Goal: Information Seeking & Learning: Learn about a topic

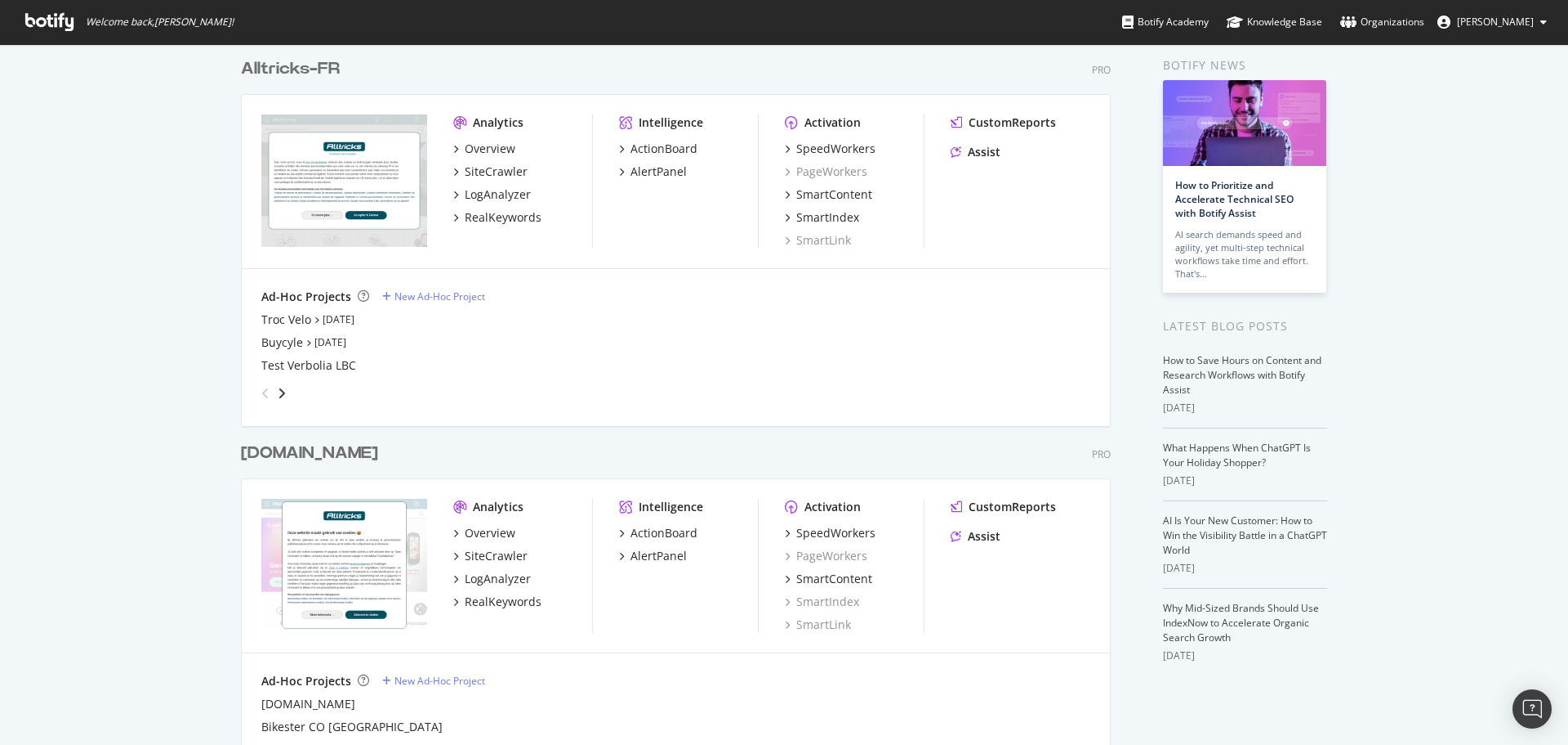
scroll to position [81, 0]
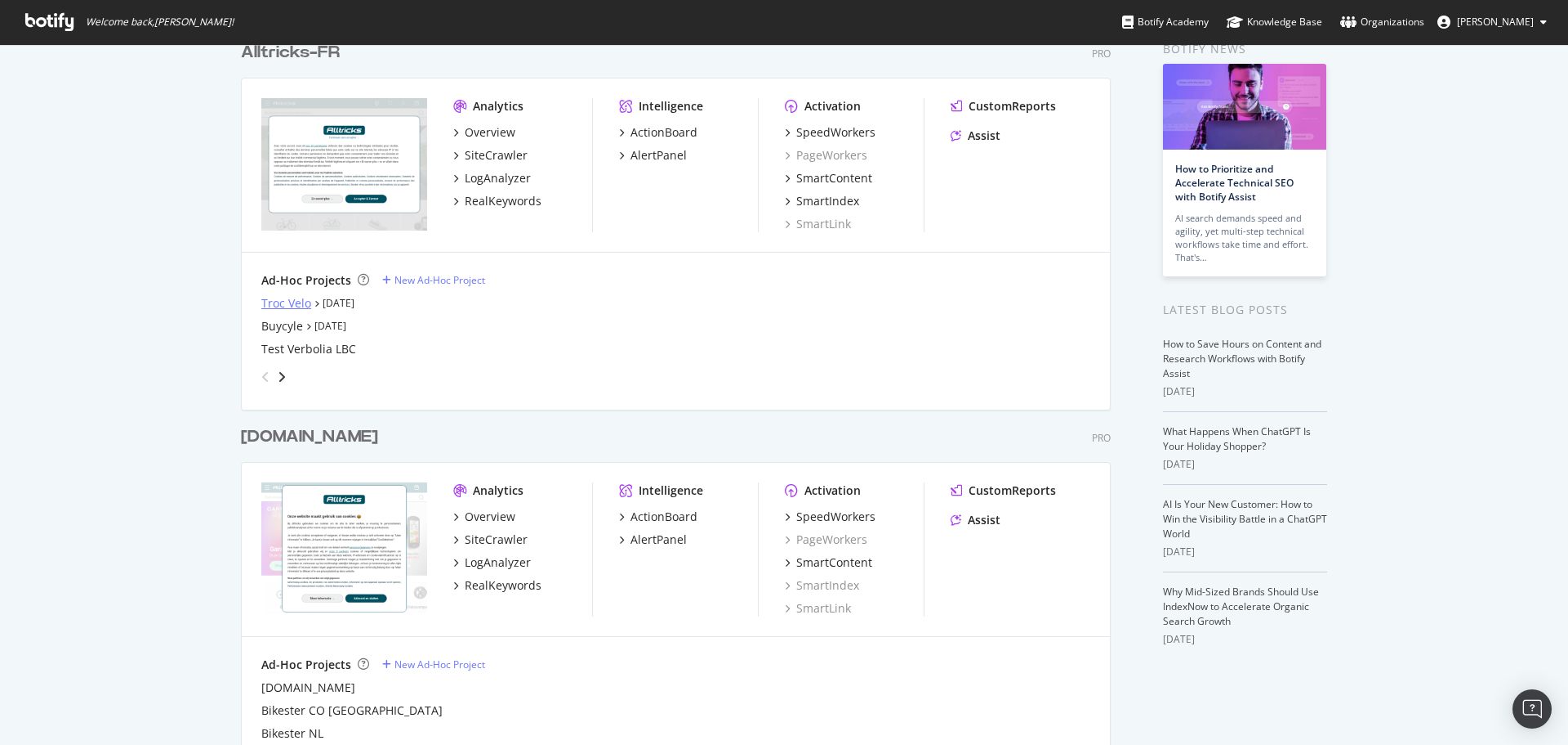
click at [288, 300] on div "Troc Velo" at bounding box center [286, 303] width 50 height 16
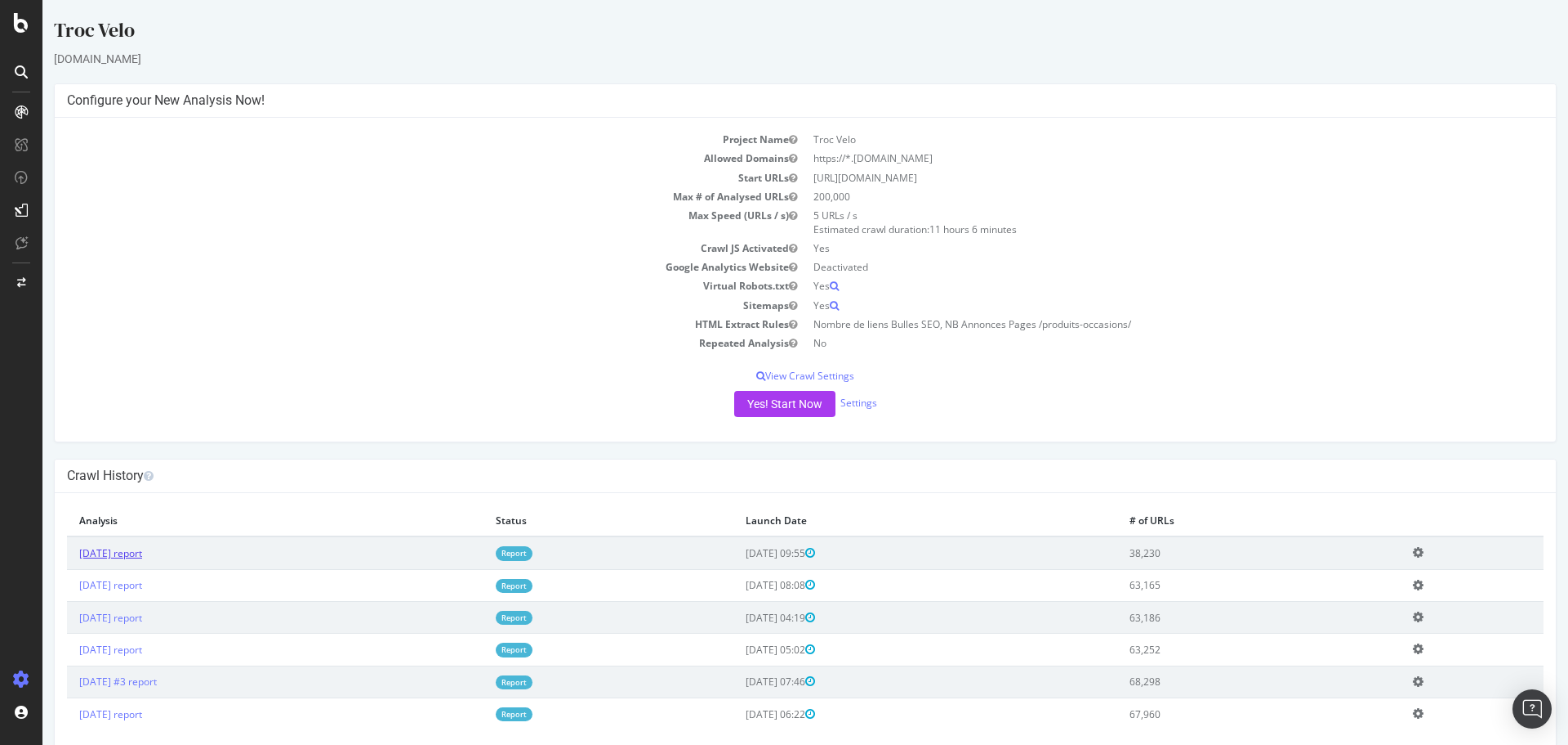
drag, startPoint x: 156, startPoint y: 547, endPoint x: 198, endPoint y: 541, distance: 42.4
click at [142, 547] on link "[DATE] report" at bounding box center [110, 552] width 63 height 14
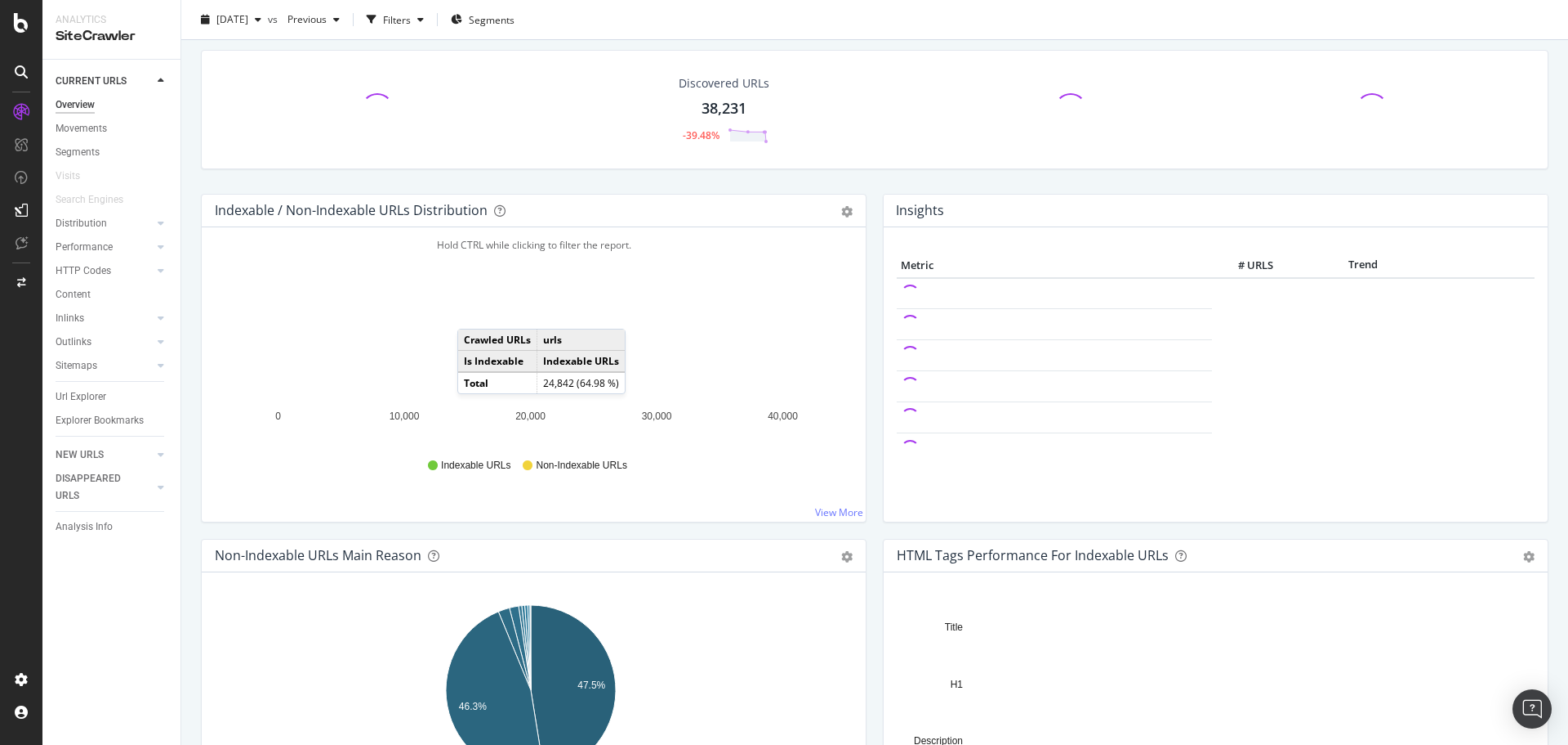
scroll to position [81, 0]
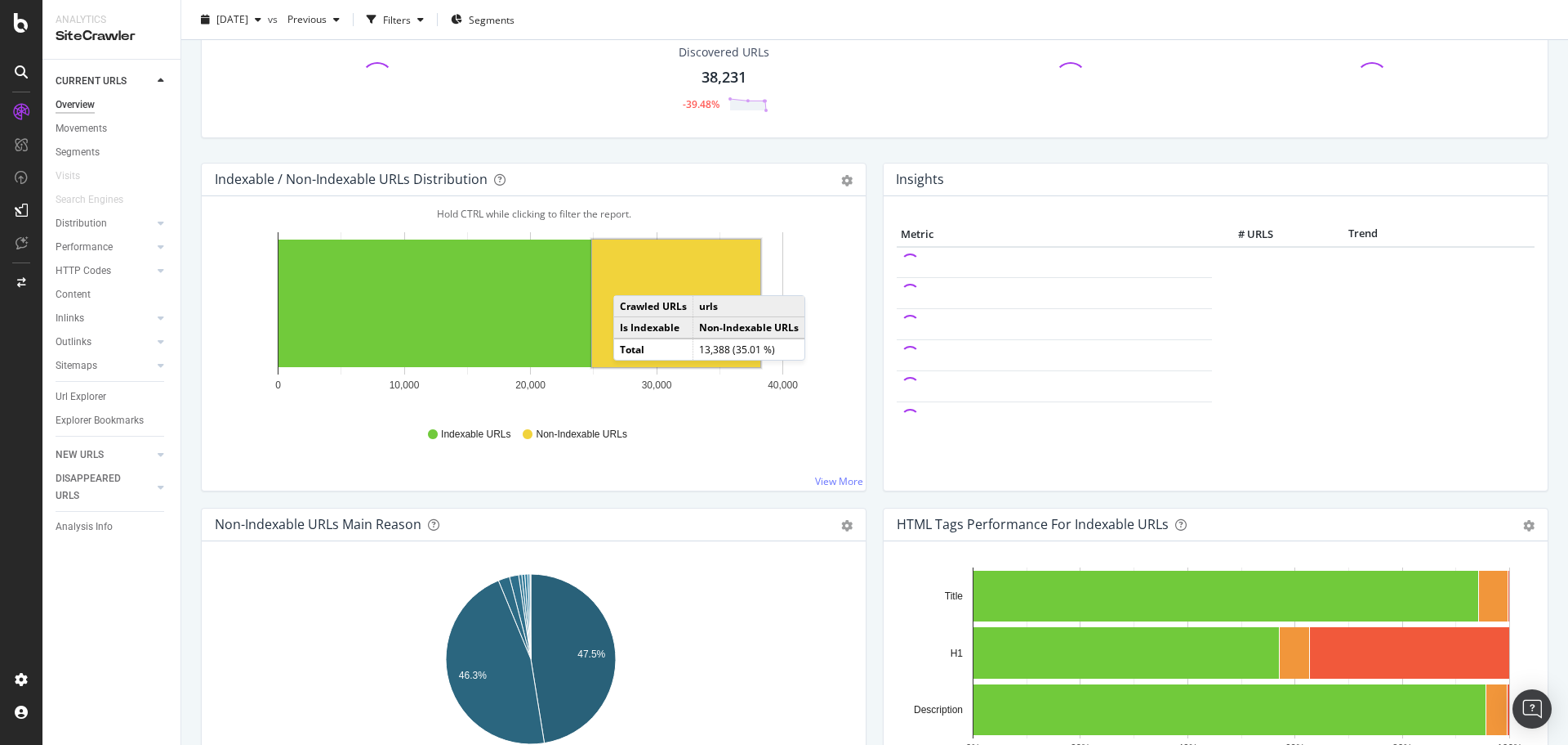
click at [630, 279] on rect "A chart." at bounding box center [676, 303] width 169 height 128
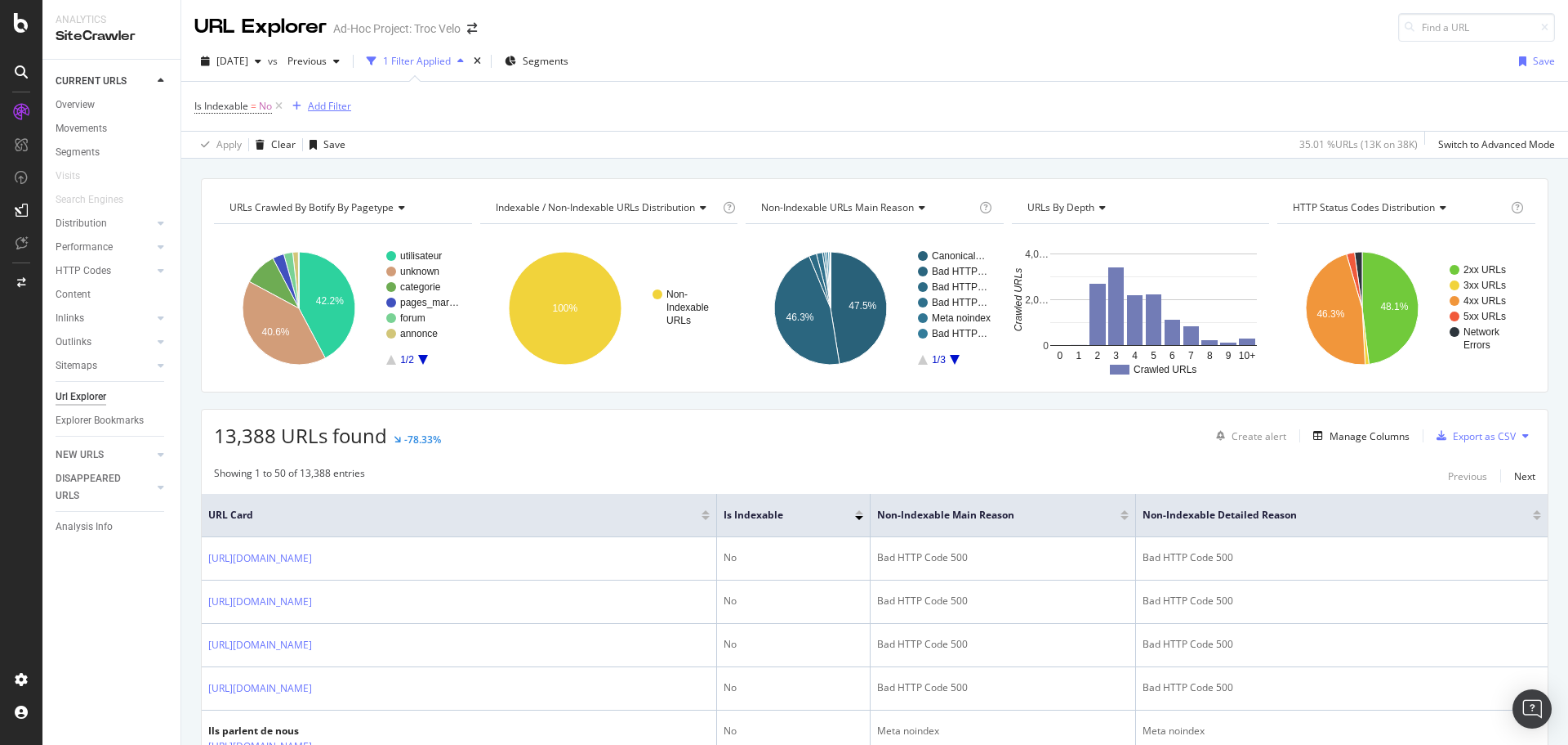
click at [325, 102] on div "Add Filter" at bounding box center [329, 105] width 44 height 14
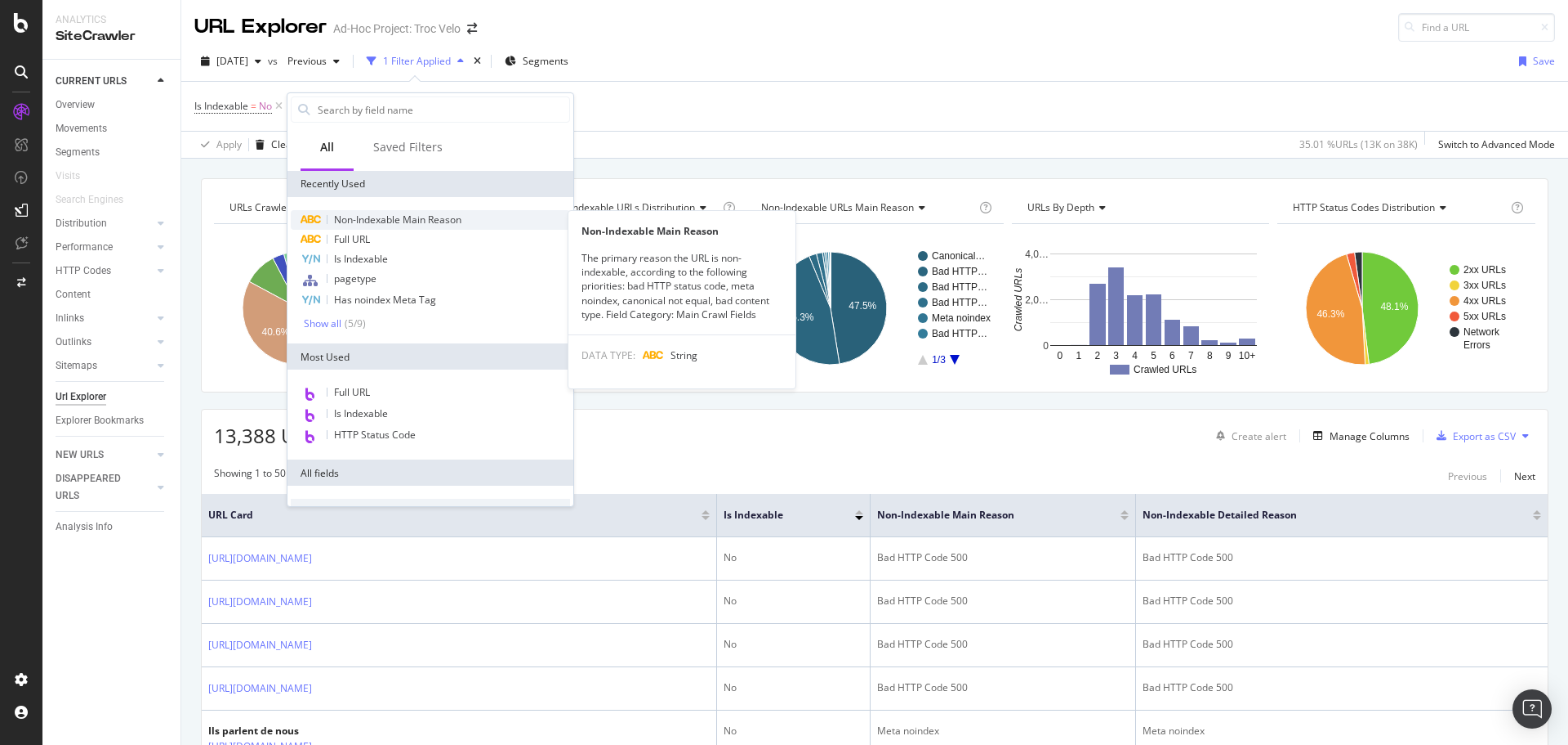
click at [380, 221] on span "Non-Indexable Main Reason" at bounding box center [397, 219] width 128 height 14
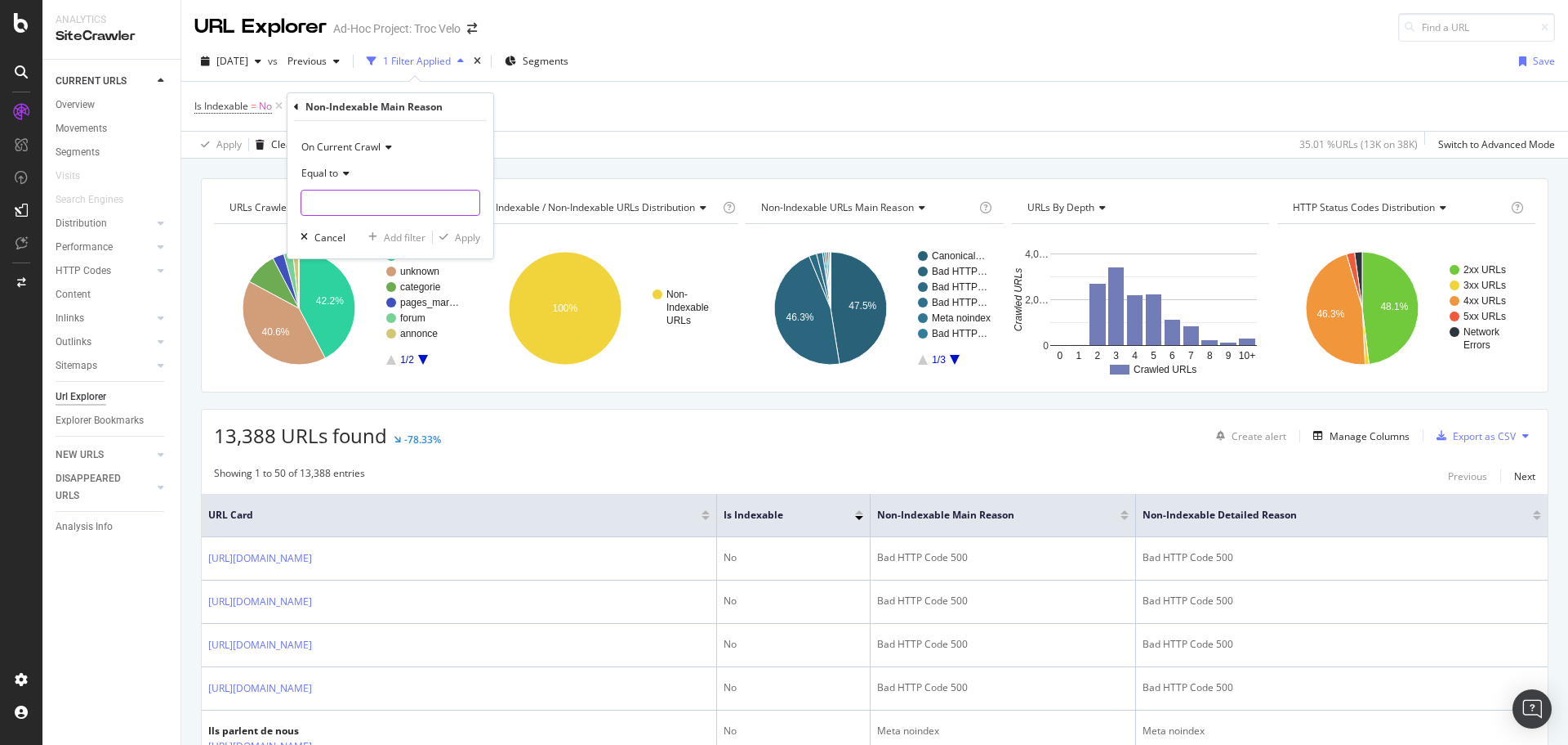
click at [360, 210] on input "text" at bounding box center [390, 203] width 178 height 26
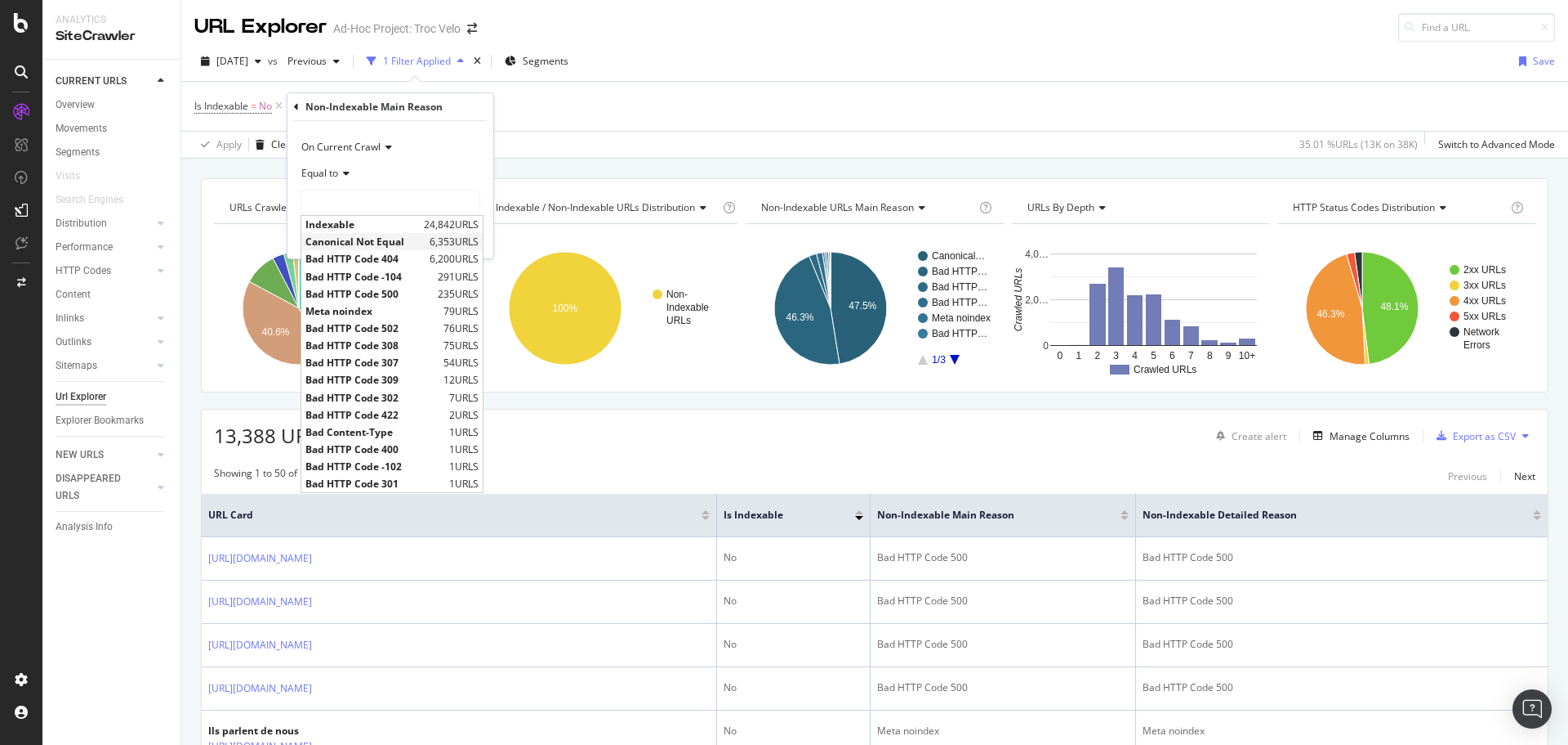
click at [383, 247] on span "Canonical Not Equal" at bounding box center [365, 241] width 120 height 14
type input "Canonical Not Equal"
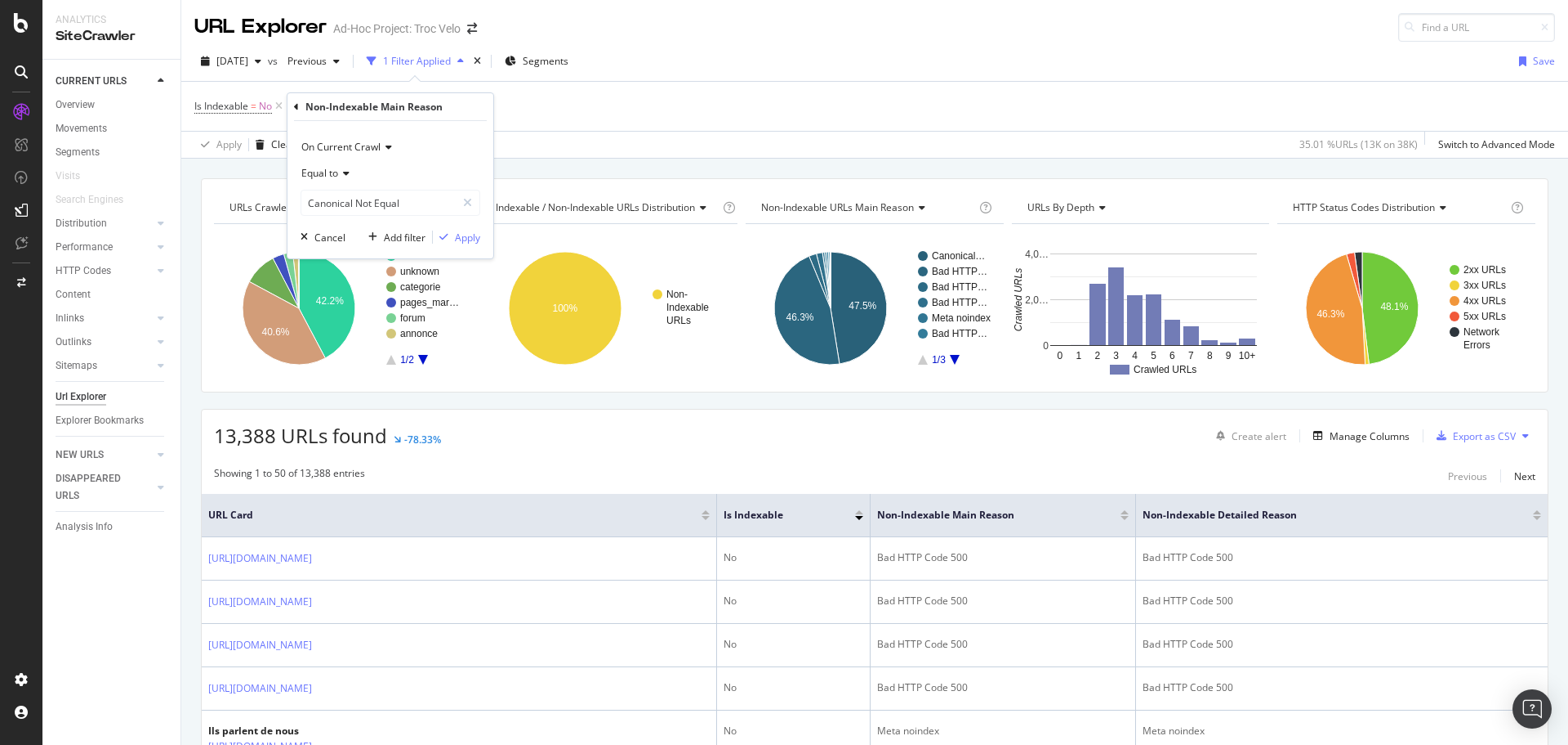
click at [484, 252] on div "On Current Crawl Equal to Canonical Not Equal Canonical Not Equal Cancel Add fi…" at bounding box center [391, 189] width 206 height 137
click at [479, 241] on div "Apply" at bounding box center [467, 237] width 26 height 14
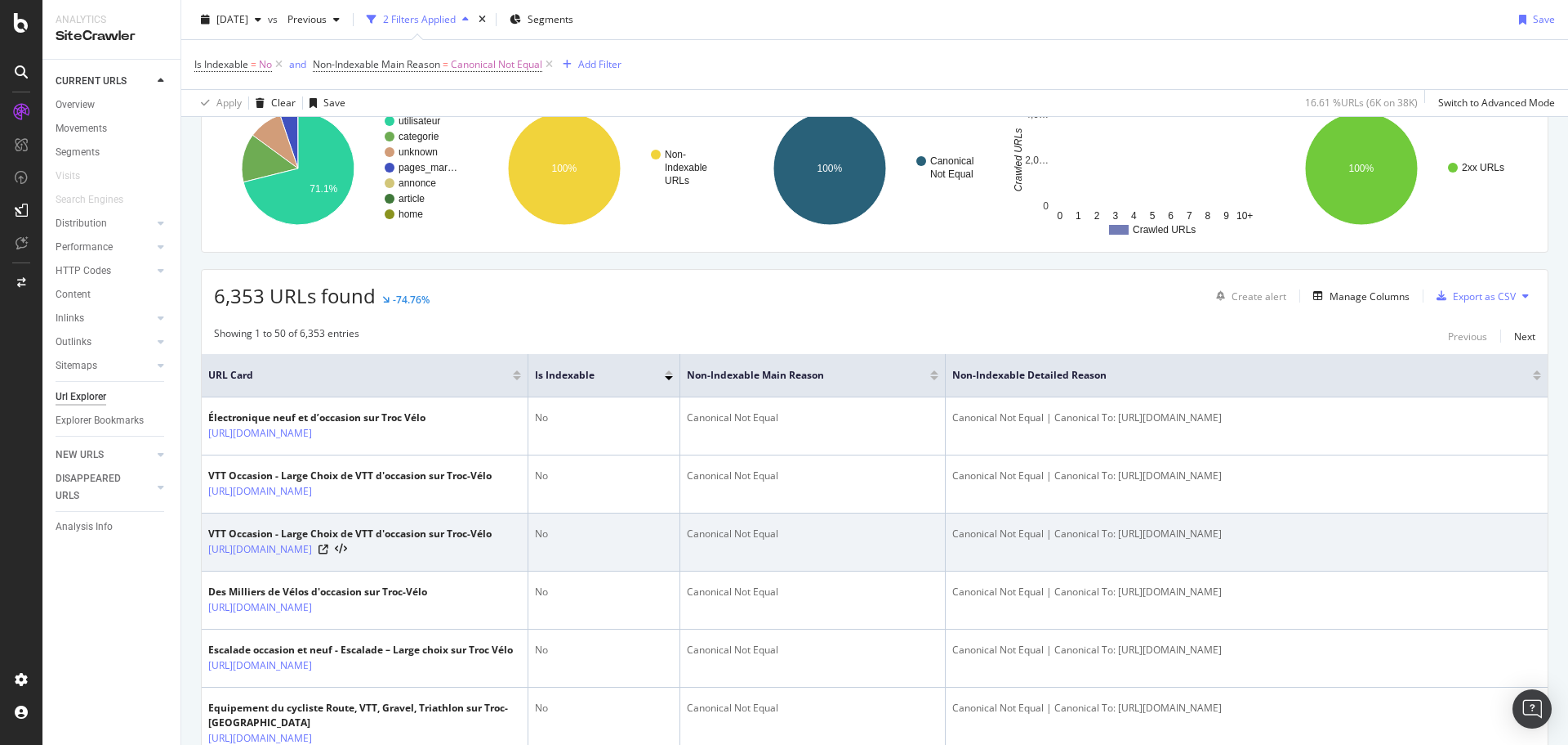
scroll to position [164, 0]
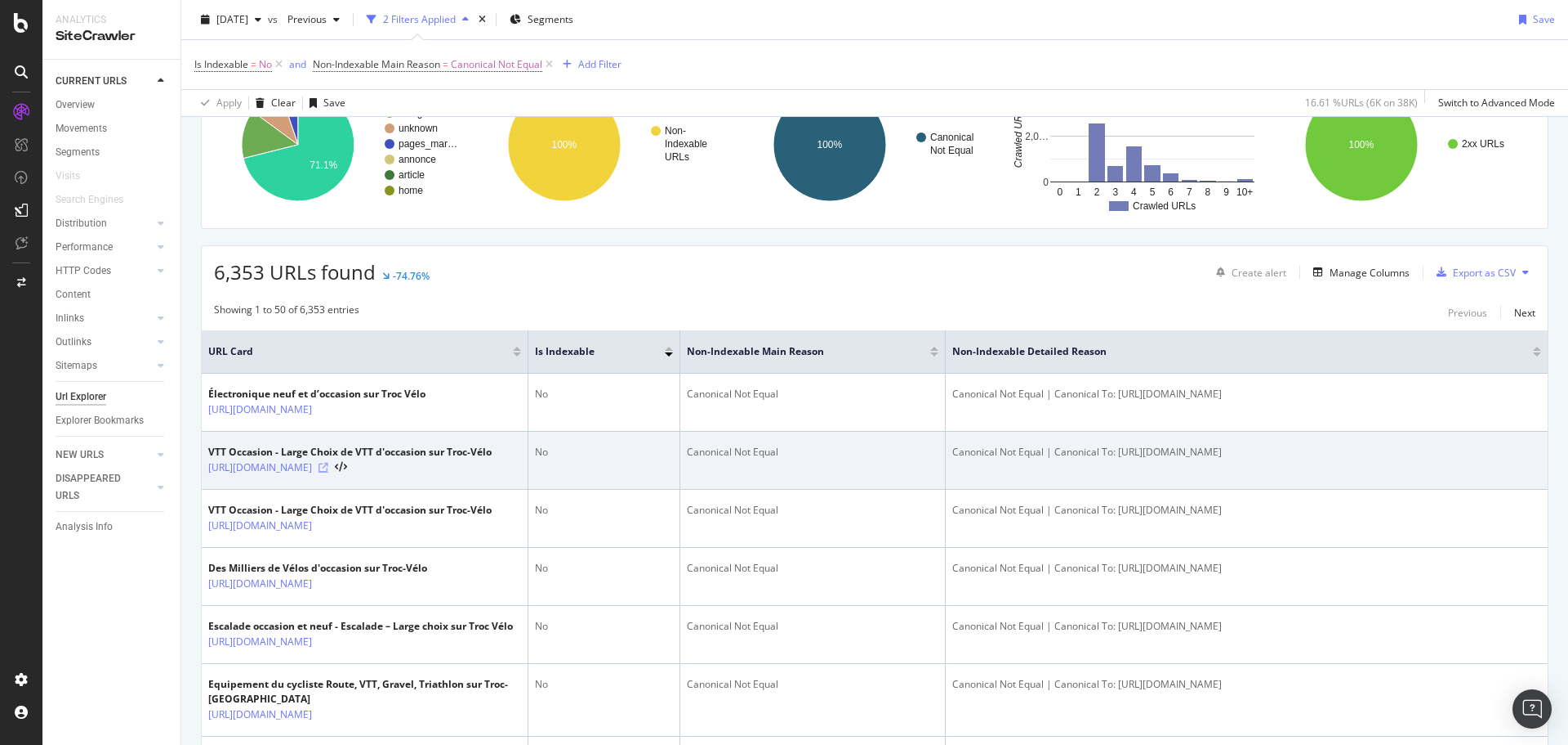
click at [328, 473] on icon at bounding box center [323, 468] width 10 height 10
